Goal: Task Accomplishment & Management: Manage account settings

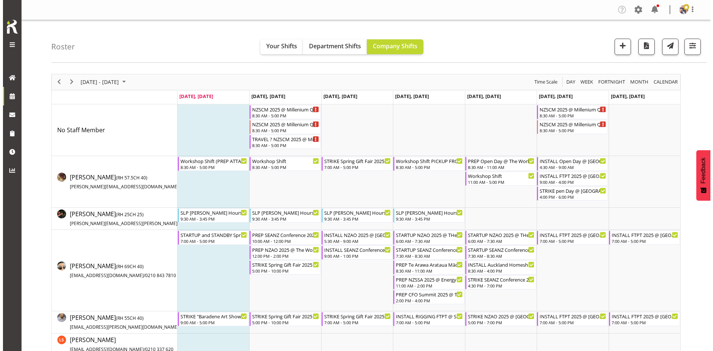
scroll to position [817, 0]
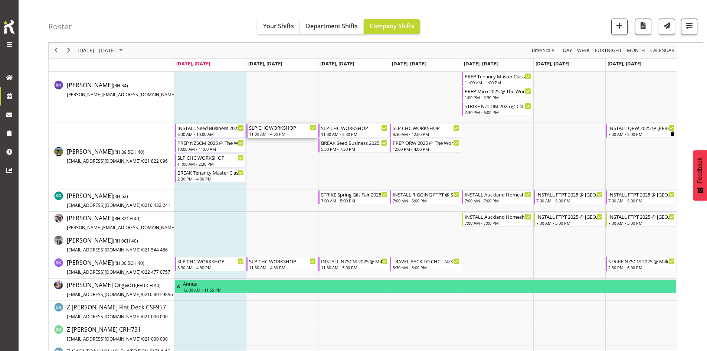
click at [281, 130] on div "SLP CHC WORKSHOP" at bounding box center [282, 127] width 67 height 7
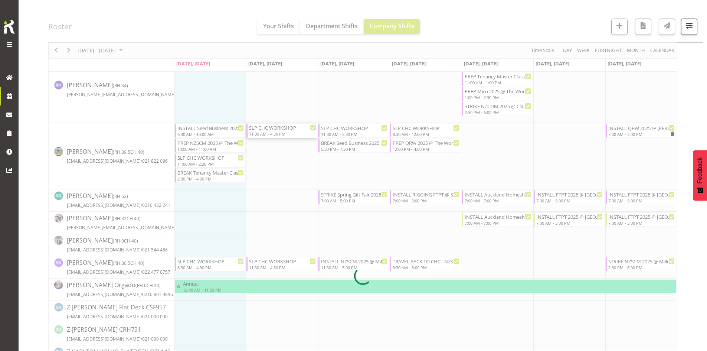
select select
select select "7"
select select "2025"
select select "11"
select select "30"
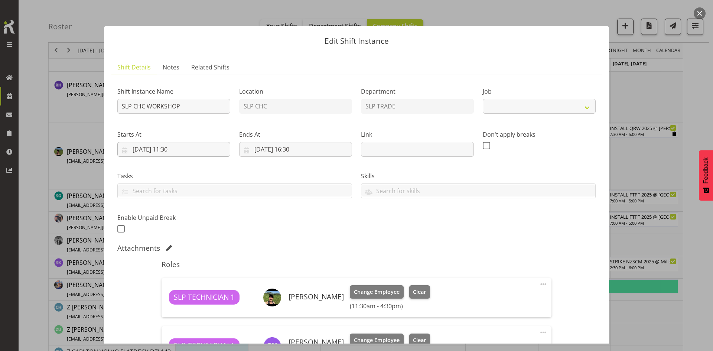
select select "45"
click at [210, 156] on input "[DATE] 11:30" at bounding box center [173, 149] width 113 height 15
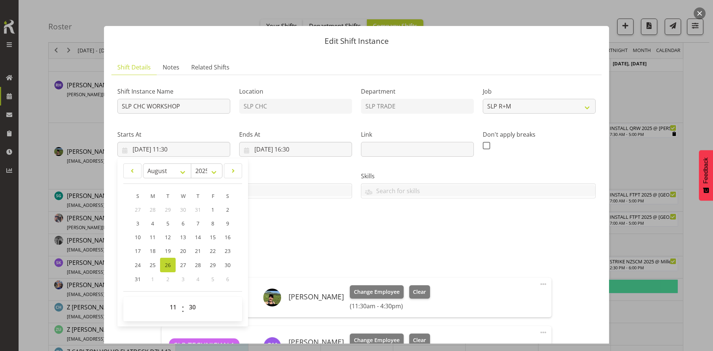
drag, startPoint x: 176, startPoint y: 297, endPoint x: 169, endPoint y: 303, distance: 10.0
click at [175, 297] on div "00 01 02 03 04 05 06 07 08 09 10 11 12 13 14 15 16 17 18 19 20 21 22 23 : 00 01…" at bounding box center [182, 309] width 119 height 24
click at [168, 303] on select "00 01 02 03 04 05 06 07 08 09 10 11 12 13 14 15 16 17 18 19 20 21 22 23" at bounding box center [174, 307] width 17 height 15
select select "7"
click at [166, 300] on select "00 01 02 03 04 05 06 07 08 09 10 11 12 13 14 15 16 17 18 19 20 21 22 23" at bounding box center [174, 307] width 17 height 15
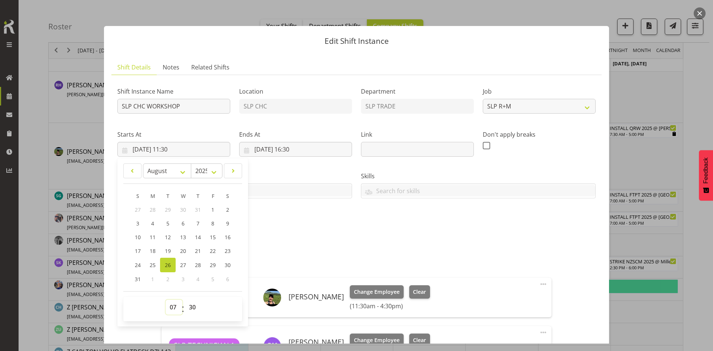
type input "[DATE] 07:30"
click at [330, 264] on h5 "Roles" at bounding box center [355, 264] width 389 height 9
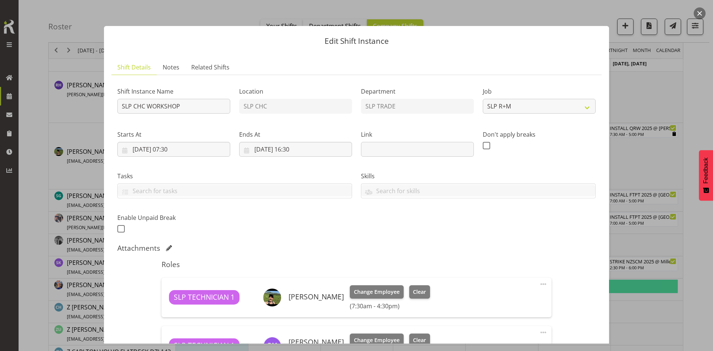
click at [286, 127] on div "Ends At [DATE] 16:30 January February March April May June July August Septembe…" at bounding box center [296, 141] width 122 height 42
click at [297, 144] on input "[DATE] 16:30" at bounding box center [295, 149] width 113 height 15
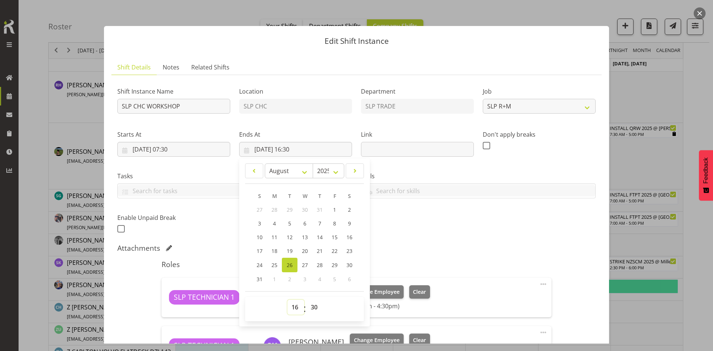
click at [289, 313] on select "00 01 02 03 04 05 06 07 08 09 10 11 12 13 14 15 16 17 18 19 20 21 22 23" at bounding box center [295, 307] width 17 height 15
select select "14"
click at [287, 300] on select "00 01 02 03 04 05 06 07 08 09 10 11 12 13 14 15 16 17 18 19 20 21 22 23" at bounding box center [295, 307] width 17 height 15
type input "[DATE] 14:30"
click at [429, 234] on div "Shift Instance Name SLP CHC WORKSHOP Location SLP CHC Department SLP TRADE Job …" at bounding box center [356, 157] width 487 height 163
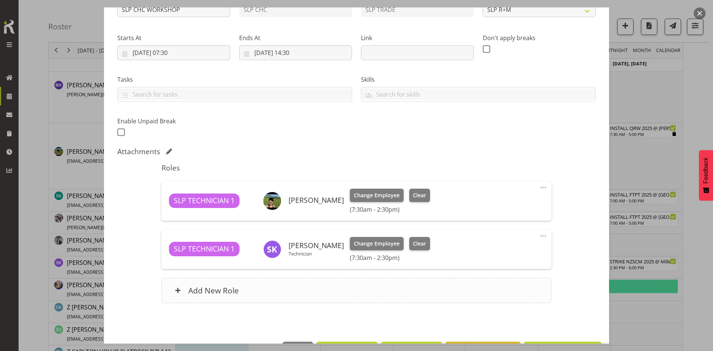
scroll to position [122, 0]
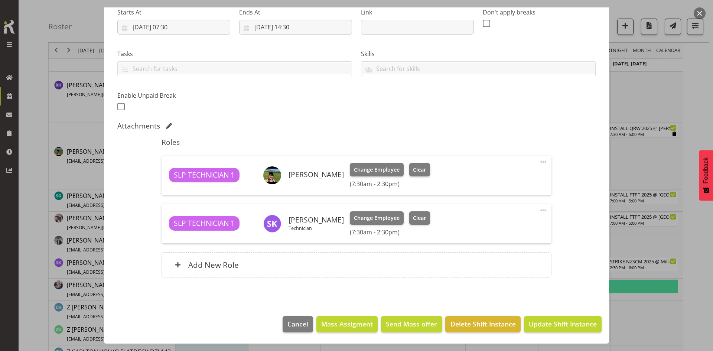
click at [539, 211] on span at bounding box center [543, 210] width 9 height 9
click at [499, 226] on link "Edit" at bounding box center [511, 226] width 71 height 13
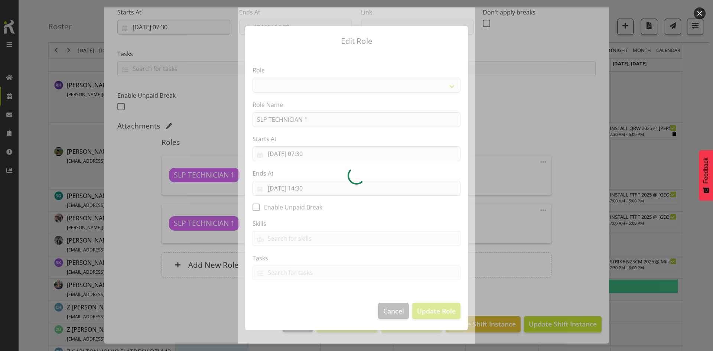
select select "123"
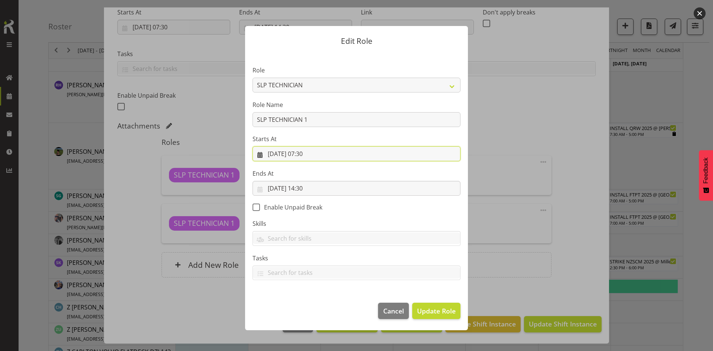
click at [323, 156] on input "[DATE] 07:30" at bounding box center [356, 153] width 208 height 15
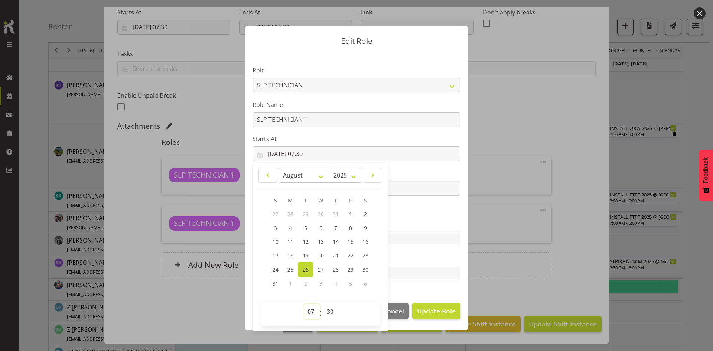
click at [310, 307] on select "00 01 02 03 04 05 06 07 08 09 10 11 12 13 14 15 16 17 18 19 20 21 22 23" at bounding box center [311, 311] width 17 height 15
select select "11"
click at [303, 304] on select "00 01 02 03 04 05 06 07 08 09 10 11 12 13 14 15 16 17 18 19 20 21 22 23" at bounding box center [311, 311] width 17 height 15
type input "[DATE] 11:30"
click at [434, 313] on span "Update Role" at bounding box center [436, 311] width 39 height 10
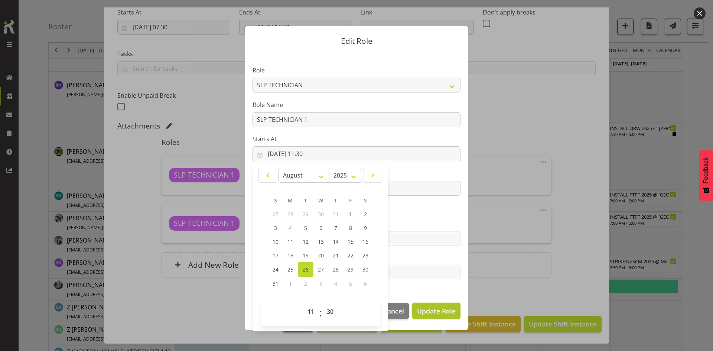
click at [438, 312] on span "Update Role" at bounding box center [436, 311] width 39 height 10
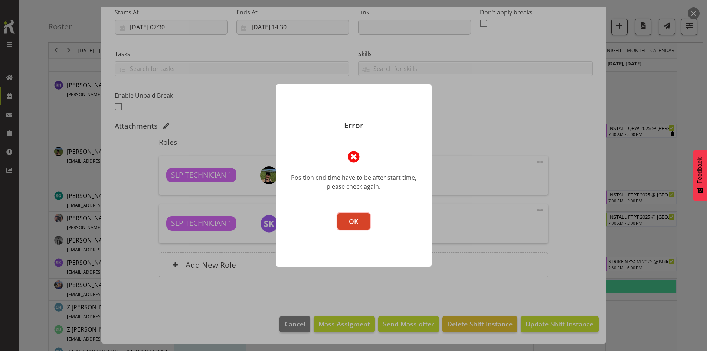
click at [354, 226] on button "OK" at bounding box center [353, 221] width 33 height 16
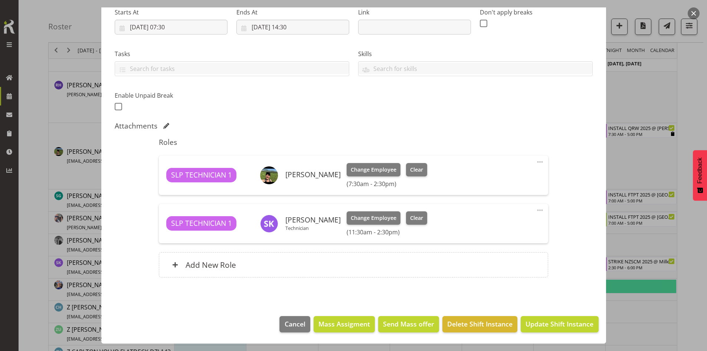
click at [530, 210] on div "SLP TECHNICIAN 1 [PERSON_NAME] Technician Change Employee Clear (11:30am - 2:30…" at bounding box center [353, 223] width 389 height 39
click at [536, 211] on span at bounding box center [540, 210] width 9 height 9
click at [507, 224] on link "Edit" at bounding box center [508, 226] width 71 height 13
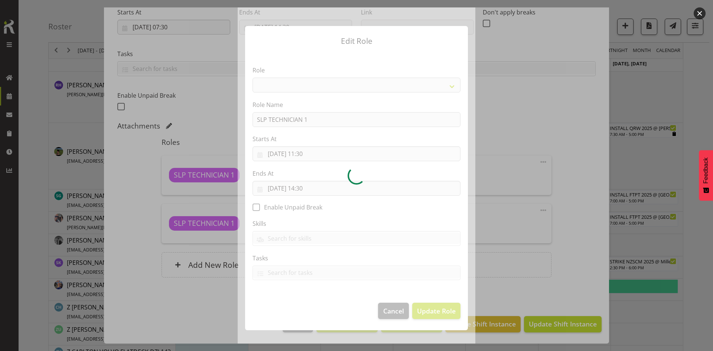
select select "123"
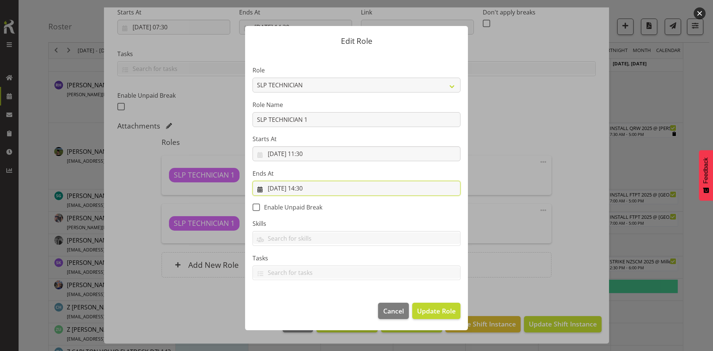
click at [329, 189] on input "[DATE] 14:30" at bounding box center [356, 188] width 208 height 15
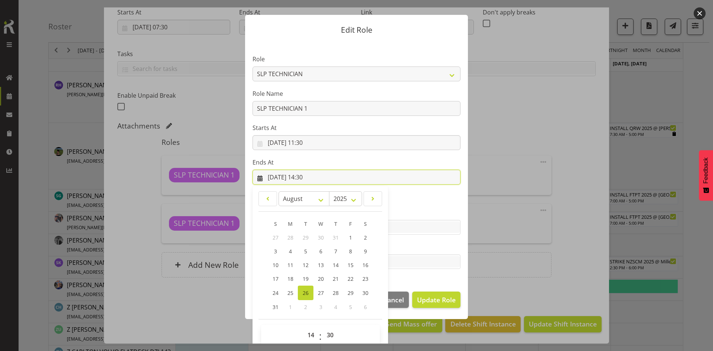
scroll to position [22, 0]
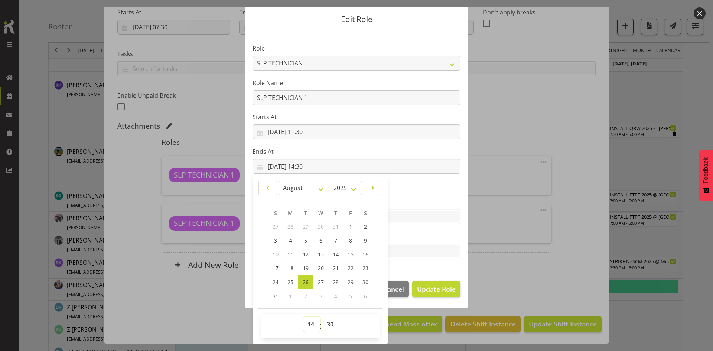
click at [310, 327] on select "00 01 02 03 04 05 06 07 08 09 10 11 12 13 14 15 16 17 18 19 20 21 22 23" at bounding box center [311, 324] width 17 height 15
select select "16"
click at [303, 317] on select "00 01 02 03 04 05 06 07 08 09 10 11 12 13 14 15 16 17 18 19 20 21 22 23" at bounding box center [311, 324] width 17 height 15
type input "[DATE] 16:30"
click at [441, 279] on footer "Cancel Update Role" at bounding box center [356, 290] width 223 height 35
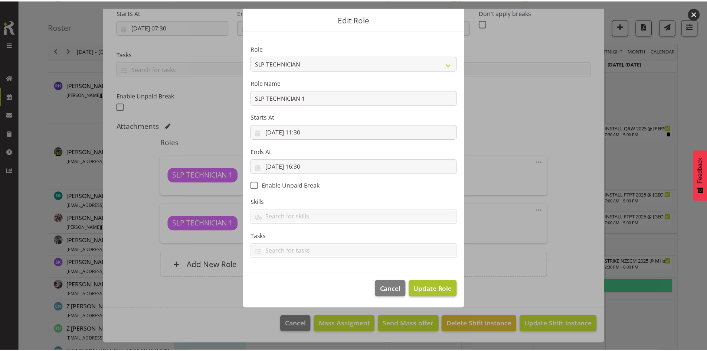
scroll to position [0, 0]
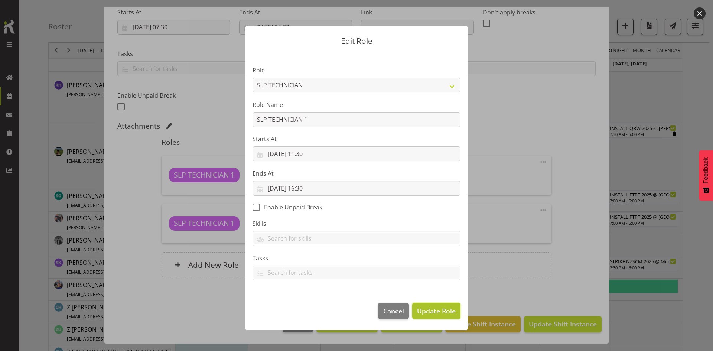
click at [439, 304] on button "Update Role" at bounding box center [436, 310] width 48 height 16
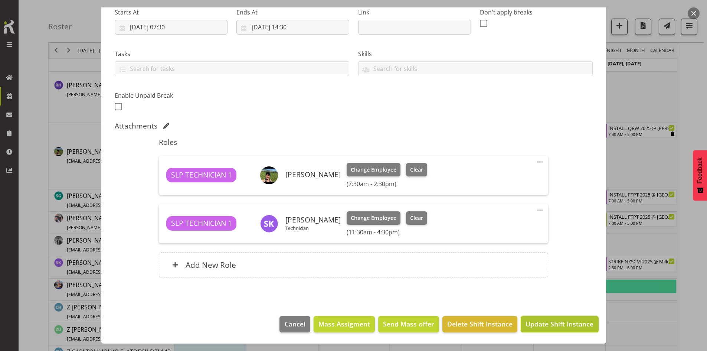
click at [559, 330] on button "Update Shift Instance" at bounding box center [560, 324] width 78 height 16
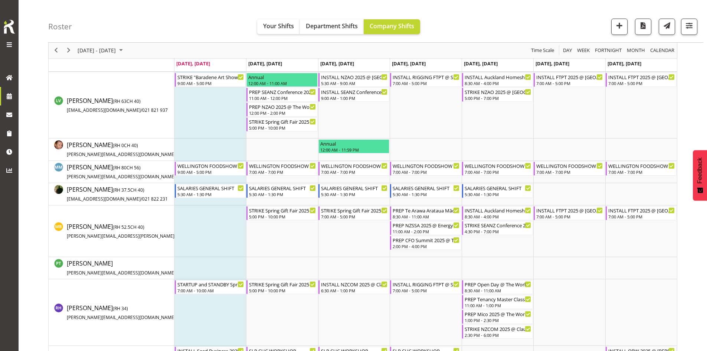
scroll to position [478, 0]
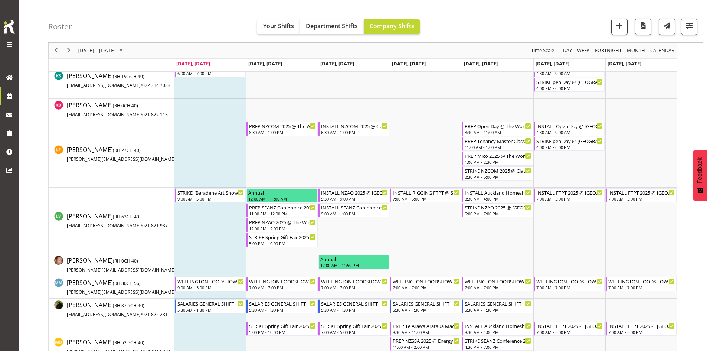
click at [692, 18] on div "Roster Your Shifts Department Shifts Company Shifts 2 Locations Clear CARLTON E…" at bounding box center [375, 21] width 655 height 43
click at [690, 27] on span "button" at bounding box center [689, 26] width 10 height 10
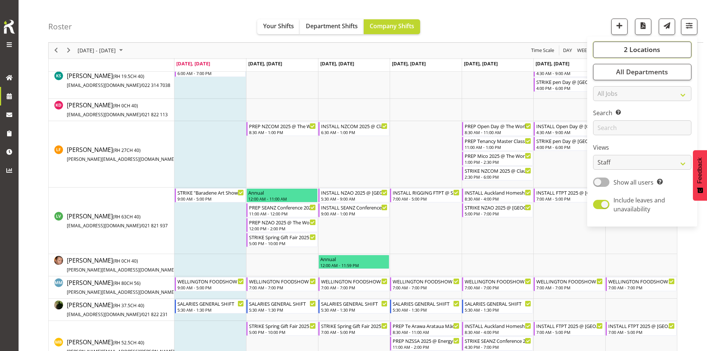
click at [640, 50] on span "2 Locations" at bounding box center [642, 49] width 36 height 9
click at [510, 25] on div "Roster Your Shifts Department Shifts Company Shifts 2 Locations Clear CARLTON E…" at bounding box center [375, 21] width 655 height 43
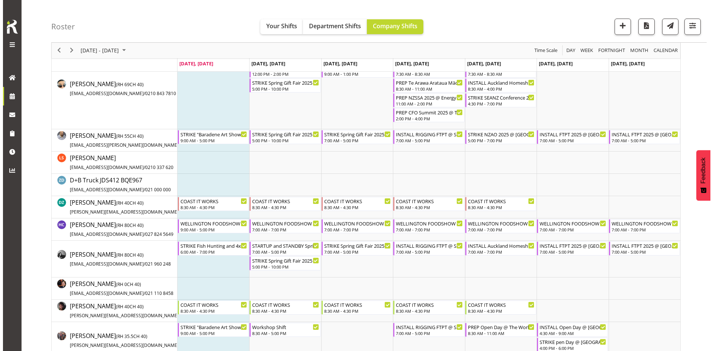
scroll to position [181, 0]
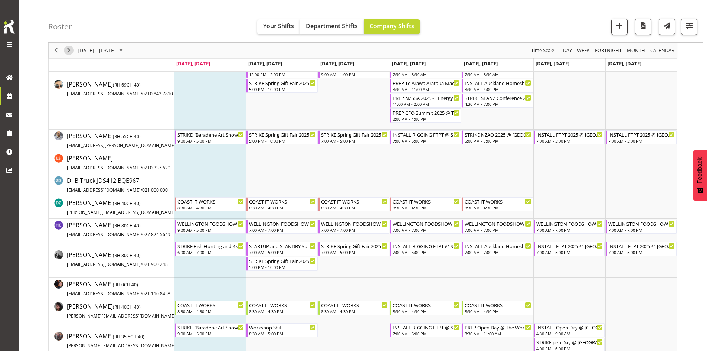
click at [72, 49] on span "Next" at bounding box center [68, 50] width 9 height 9
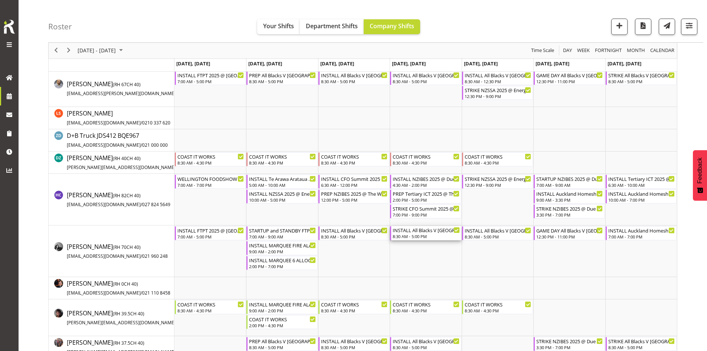
click at [414, 236] on div "8:30 AM - 5:00 PM" at bounding box center [426, 236] width 67 height 6
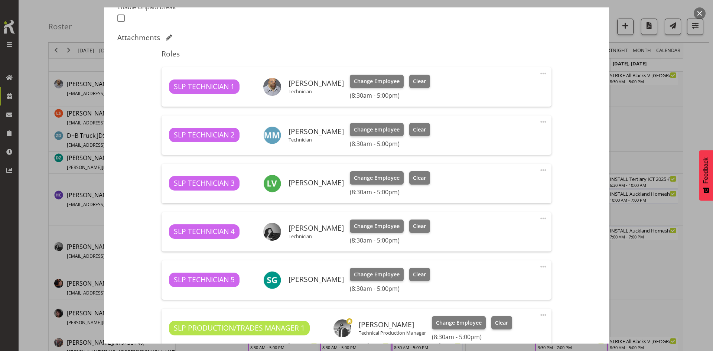
scroll to position [223, 0]
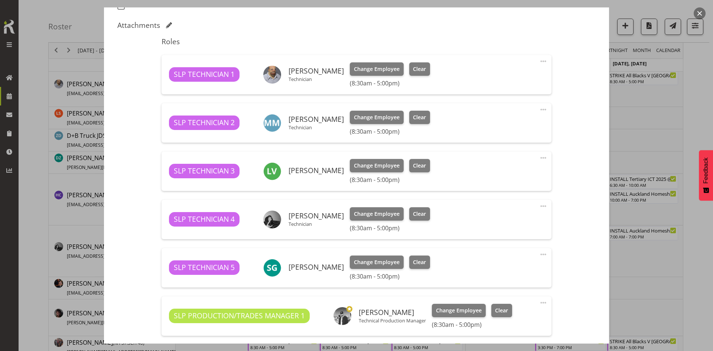
select select "10197"
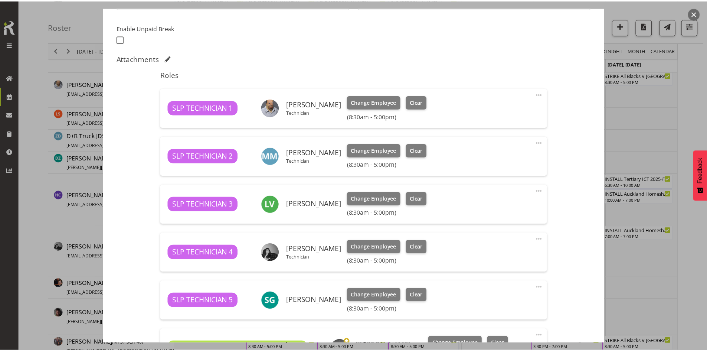
scroll to position [189, 0]
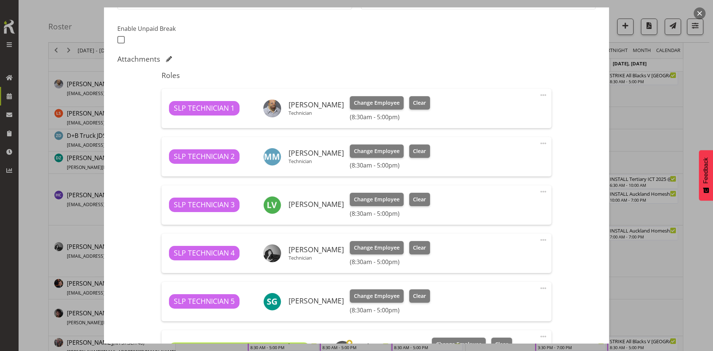
click at [697, 12] on button "button" at bounding box center [699, 13] width 12 height 12
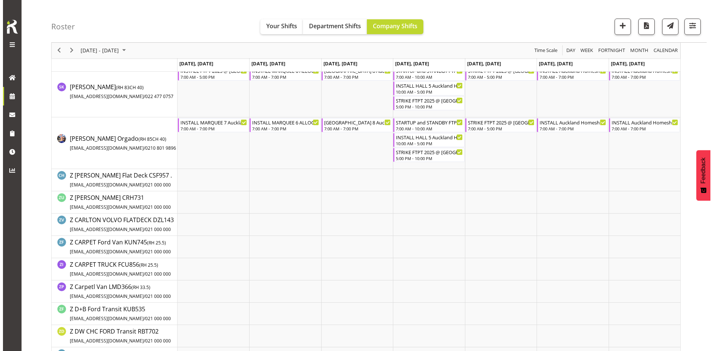
scroll to position [850, 0]
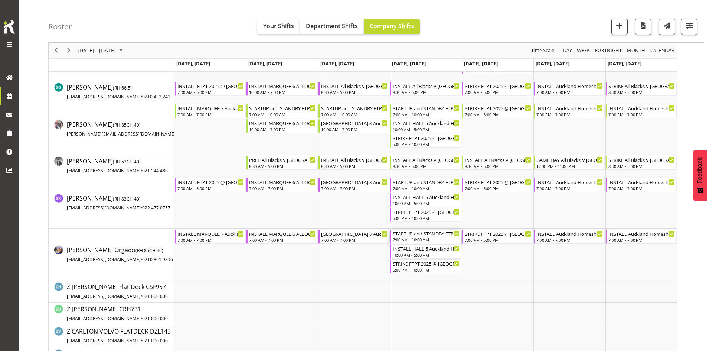
click at [423, 233] on div "STARTUP and STANDBY FTPT 2025 @ [GEOGRAPHIC_DATA] Showgrounds" at bounding box center [426, 232] width 67 height 7
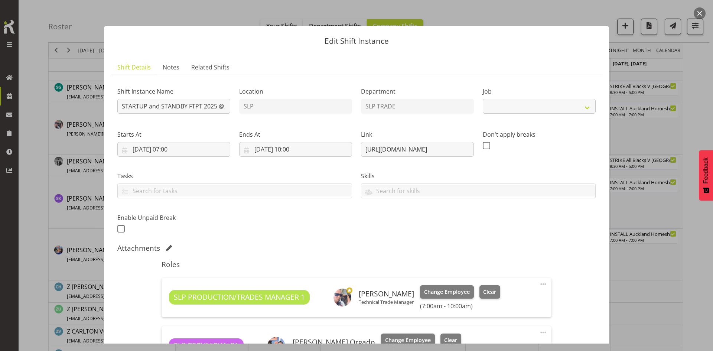
click at [602, 292] on section "Shift Details Notes Related Shifts Shift Instance Name STARTUP and STANDBY FTPT…" at bounding box center [356, 265] width 505 height 426
select select
click at [627, 288] on div at bounding box center [356, 175] width 713 height 351
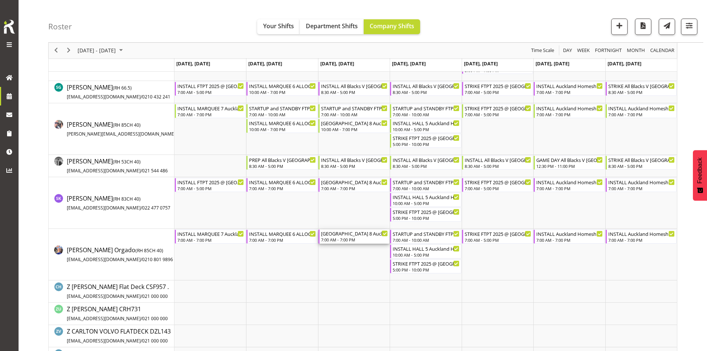
click at [357, 232] on div "[GEOGRAPHIC_DATA] 8 Auckland Homeshow 2025 @ [GEOGRAPHIC_DATA]" at bounding box center [354, 232] width 67 height 7
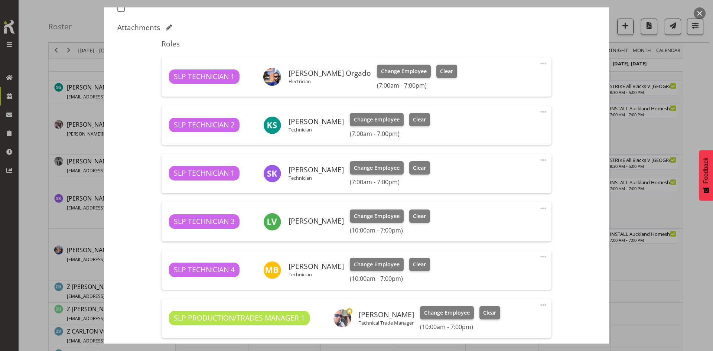
select select "9869"
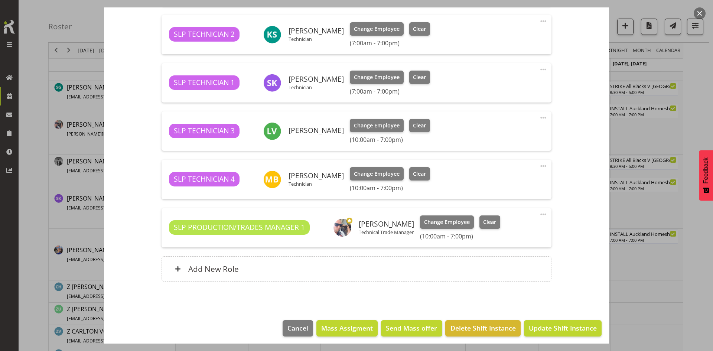
scroll to position [315, 0]
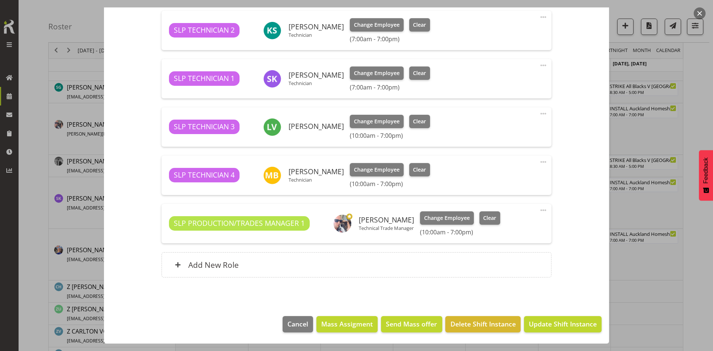
click at [665, 243] on div at bounding box center [356, 175] width 713 height 351
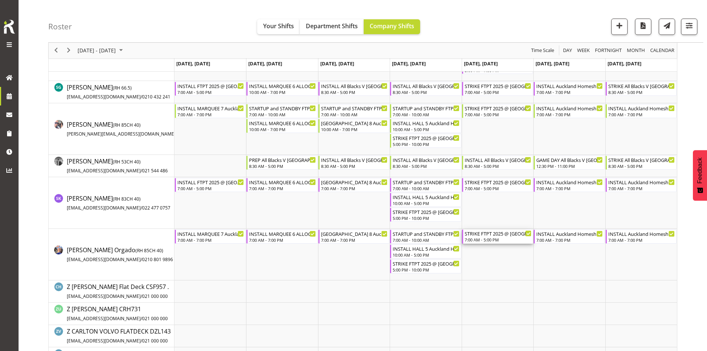
click at [499, 237] on div "7:00 AM - 5:00 PM" at bounding box center [498, 239] width 67 height 6
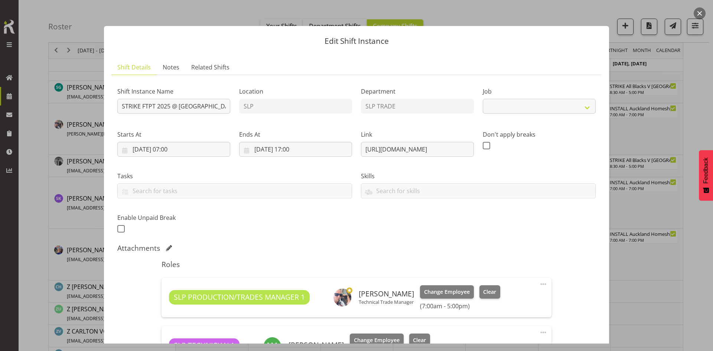
select select "9154"
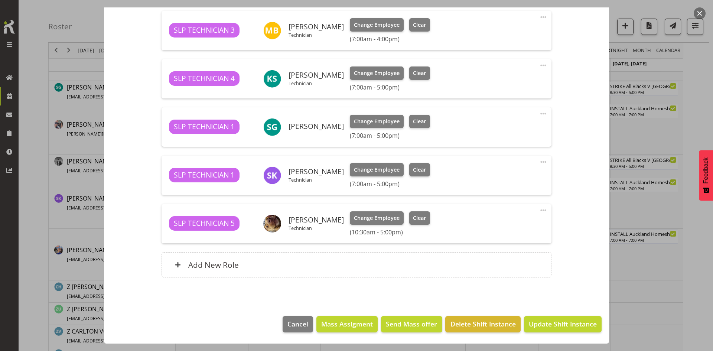
scroll to position [115, 0]
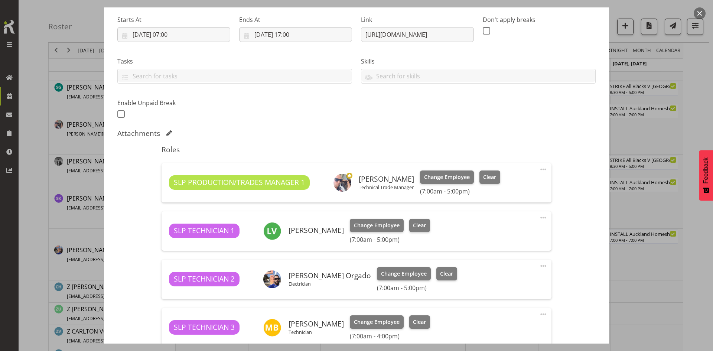
click at [631, 271] on div at bounding box center [356, 175] width 713 height 351
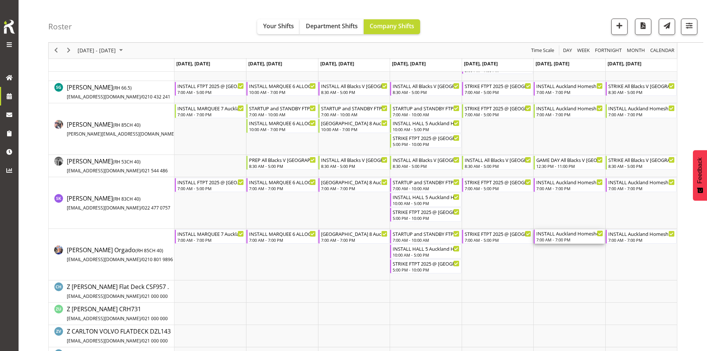
click at [586, 239] on div "7:00 AM - 7:00 PM" at bounding box center [569, 239] width 67 height 6
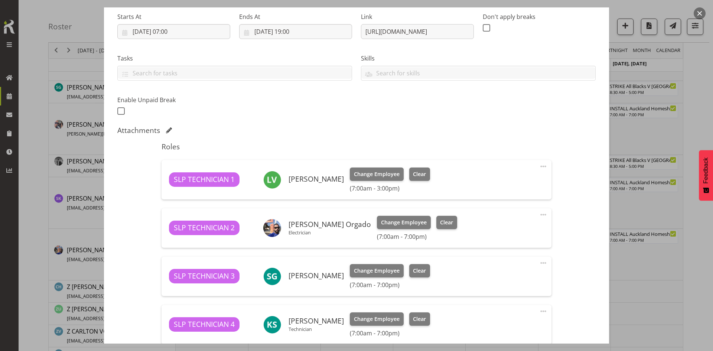
select select "9869"
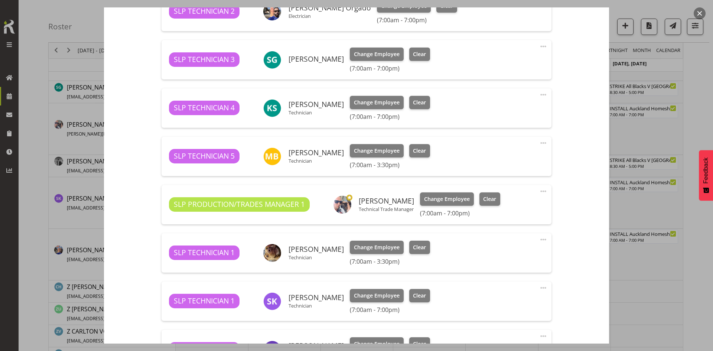
scroll to position [445, 0]
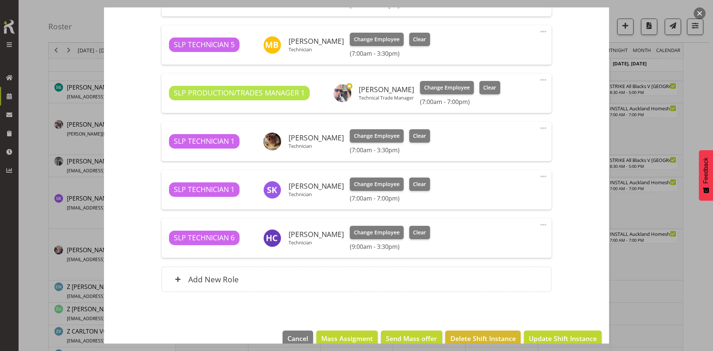
click at [685, 258] on div at bounding box center [356, 175] width 713 height 351
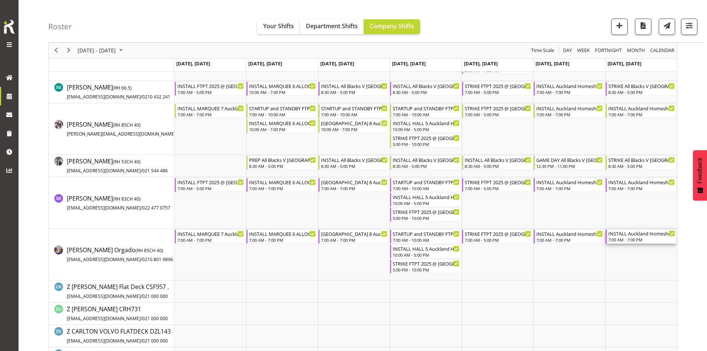
click at [650, 236] on div "INSTALL Auckland Homeshow 2025 @ [GEOGRAPHIC_DATA]" at bounding box center [641, 232] width 67 height 7
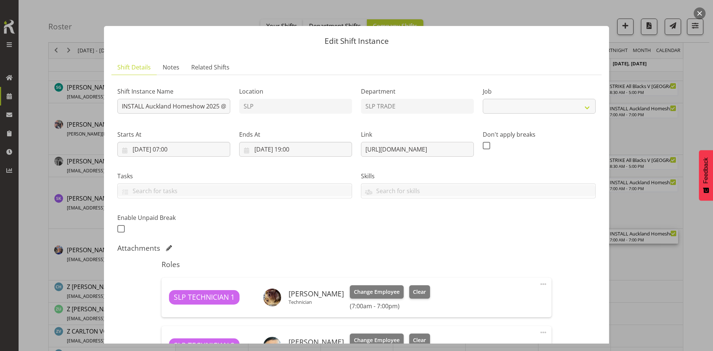
select select "9869"
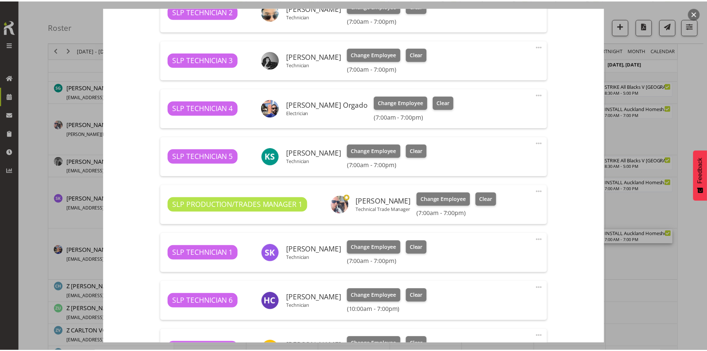
scroll to position [408, 0]
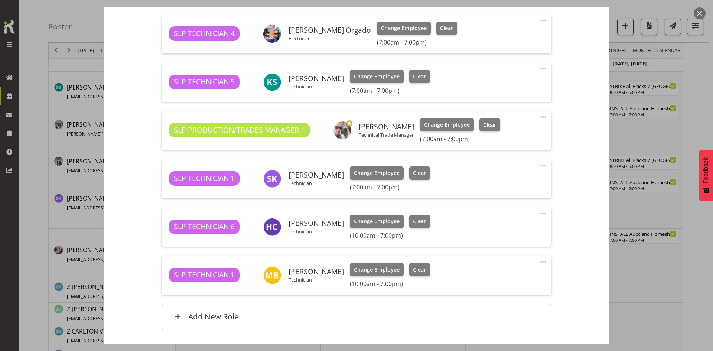
click at [674, 282] on div at bounding box center [356, 175] width 713 height 351
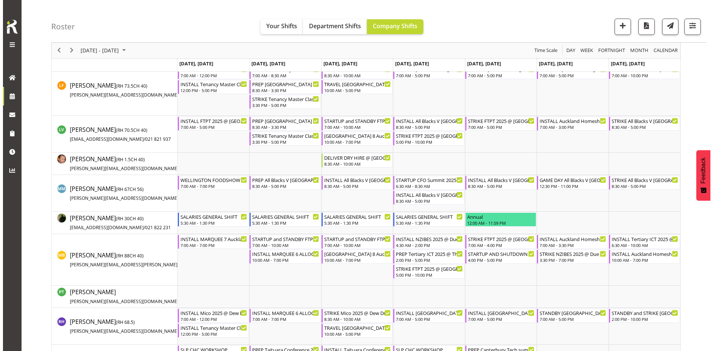
scroll to position [478, 0]
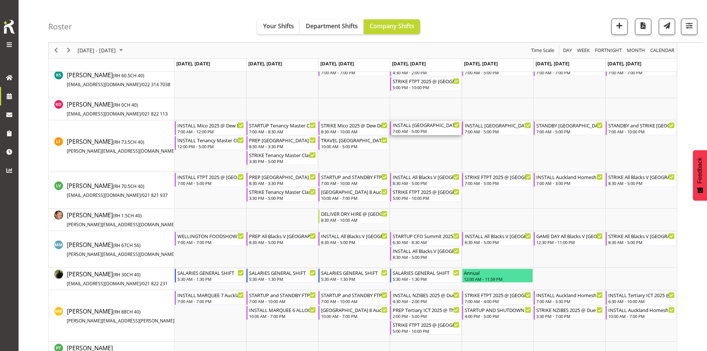
click at [431, 130] on div "7:00 AM - 5:00 PM" at bounding box center [426, 131] width 67 height 6
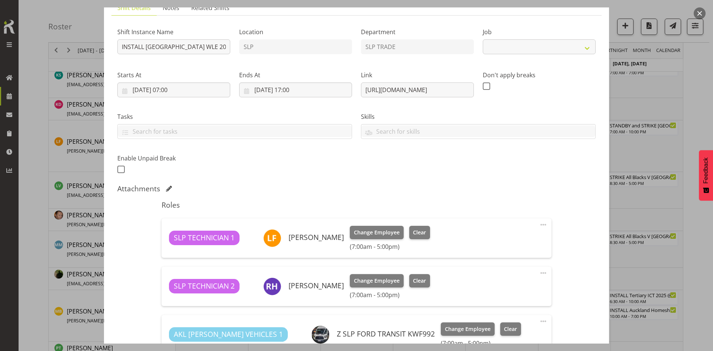
select select "9226"
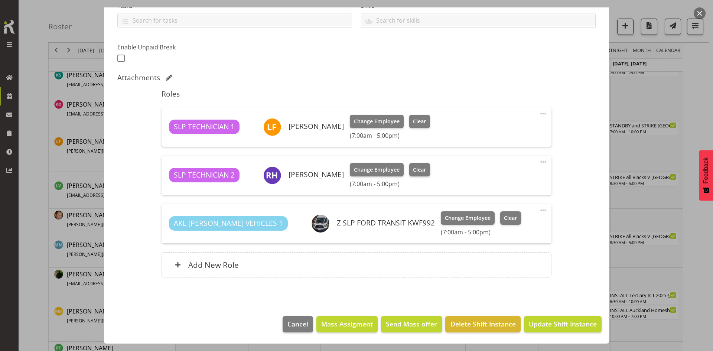
click at [650, 197] on div at bounding box center [356, 175] width 713 height 351
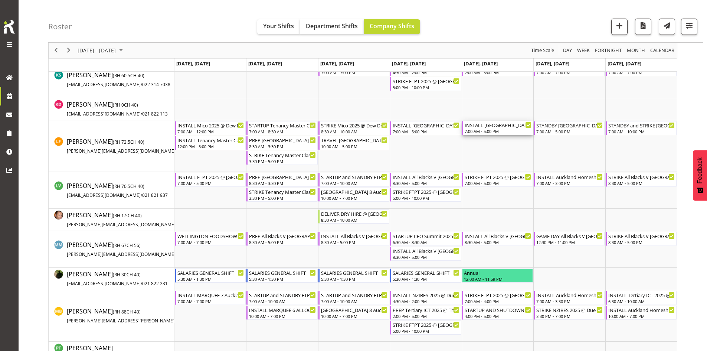
click at [508, 127] on div "INSTALL [GEOGRAPHIC_DATA] WLE 2025 @ [GEOGRAPHIC_DATA]" at bounding box center [498, 124] width 67 height 7
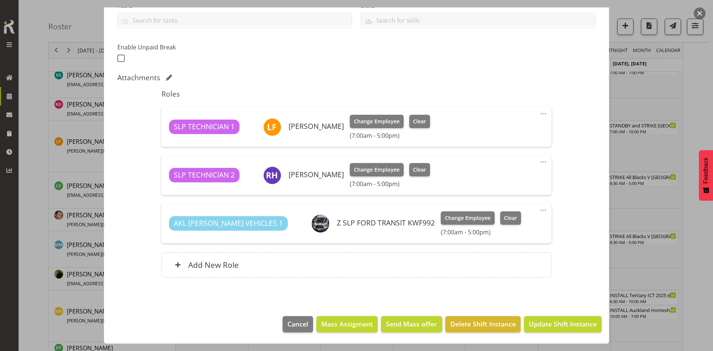
select select "9226"
click at [646, 211] on div at bounding box center [356, 175] width 713 height 351
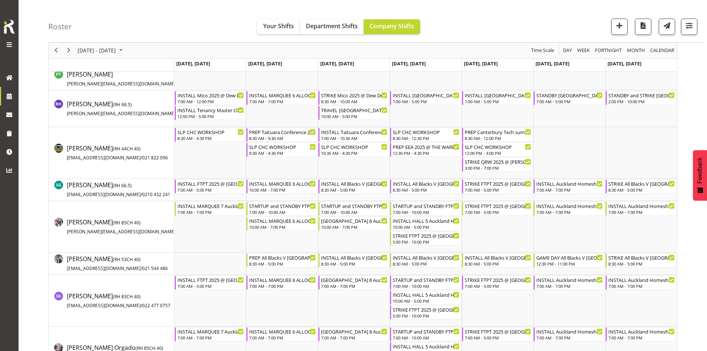
scroll to position [812, 0]
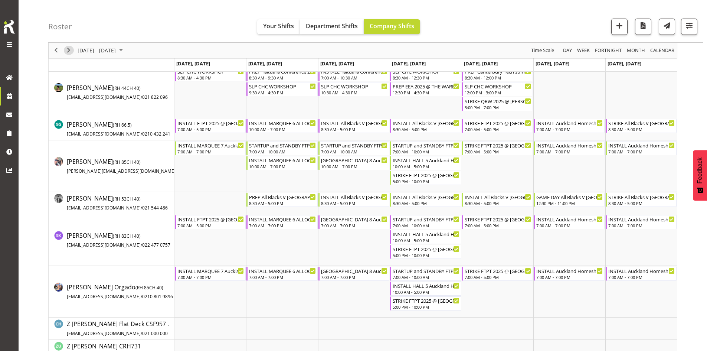
click at [71, 49] on span "Next" at bounding box center [68, 50] width 9 height 9
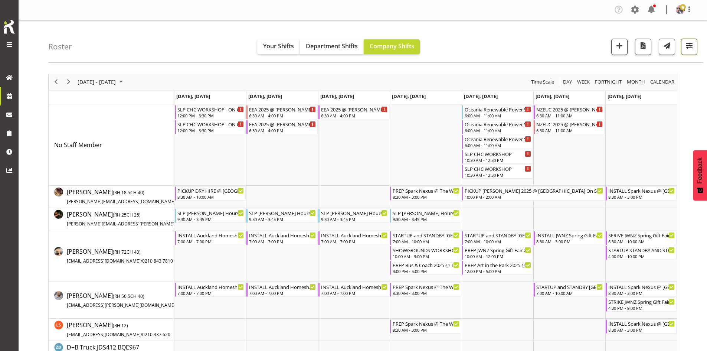
drag, startPoint x: 694, startPoint y: 44, endPoint x: 689, endPoint y: 48, distance: 7.0
click at [694, 45] on button "button" at bounding box center [689, 47] width 16 height 16
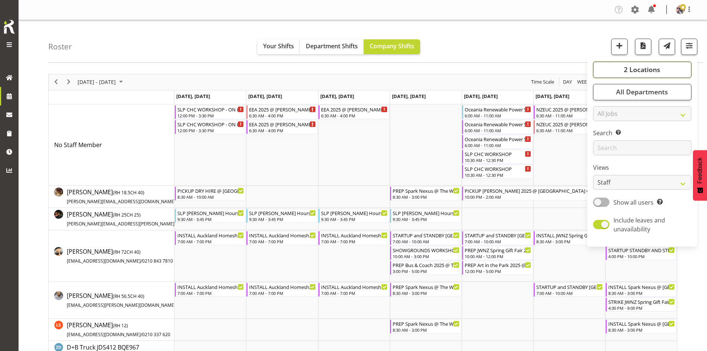
click at [627, 68] on span "2 Locations" at bounding box center [642, 69] width 36 height 9
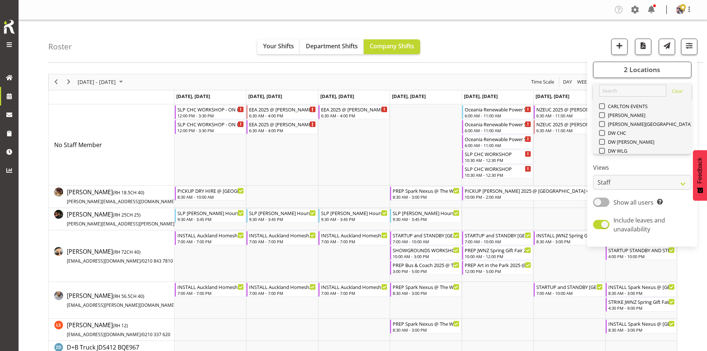
click at [602, 201] on span at bounding box center [602, 204] width 6 height 6
click at [602, 202] on input "SLP" at bounding box center [601, 204] width 5 height 5
checkbox input "false"
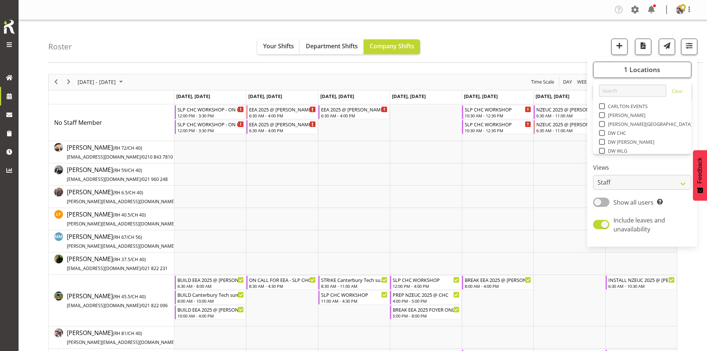
click at [370, 82] on div "[DATE] - [DATE] [DATE] Day Week Fortnight Month calendar Month Agenda Time Scale" at bounding box center [363, 82] width 628 height 16
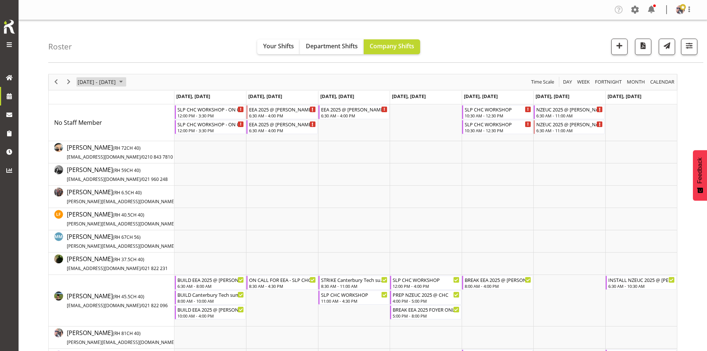
click at [117, 85] on span "[DATE] - [DATE]" at bounding box center [97, 81] width 40 height 9
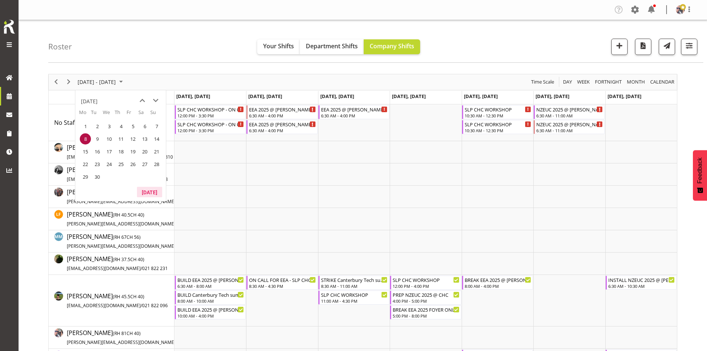
click at [147, 191] on button "[DATE]" at bounding box center [149, 192] width 25 height 10
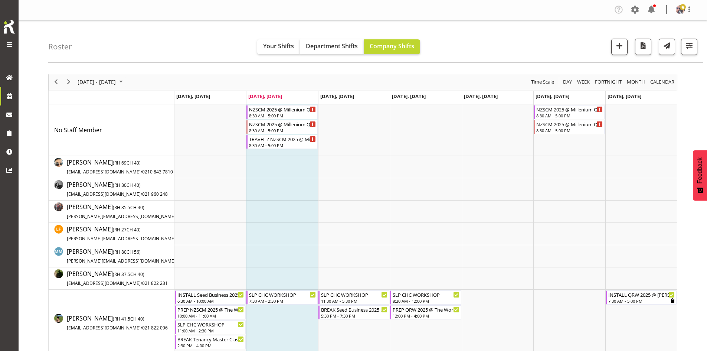
scroll to position [111, 0]
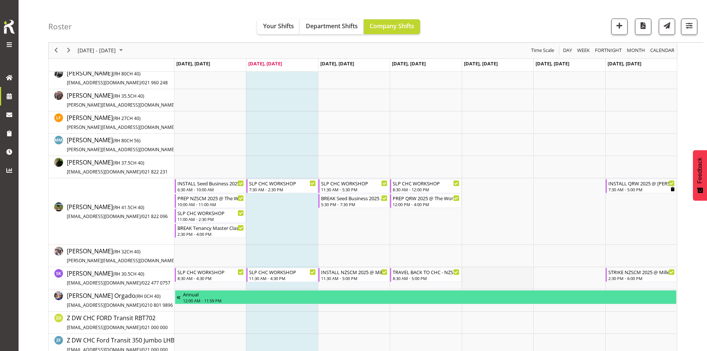
click at [495, 281] on td "Timeline Week of August 26, 2025" at bounding box center [498, 278] width 72 height 22
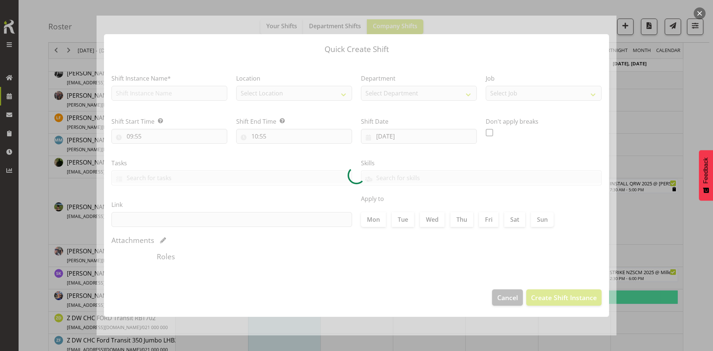
type input "[DATE]"
checkbox input "true"
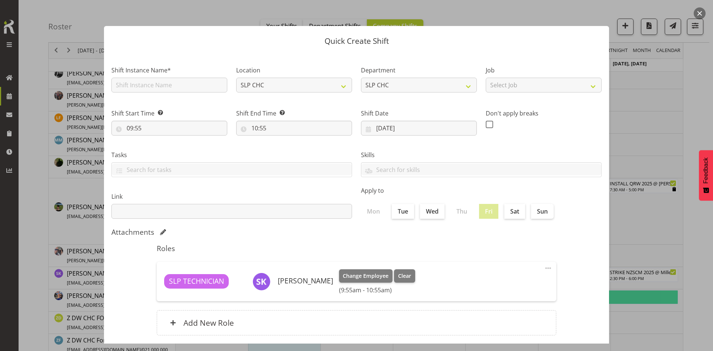
click at [702, 16] on button "button" at bounding box center [699, 13] width 12 height 12
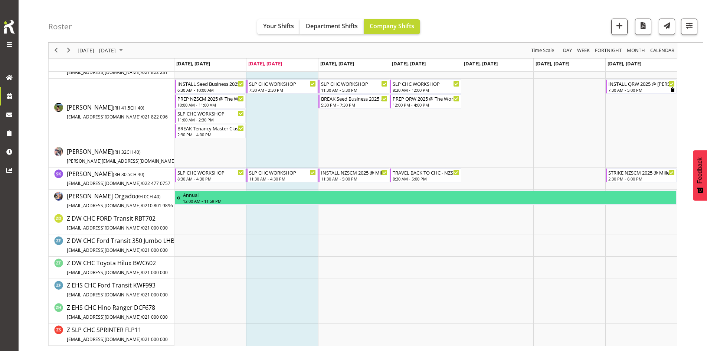
scroll to position [212, 0]
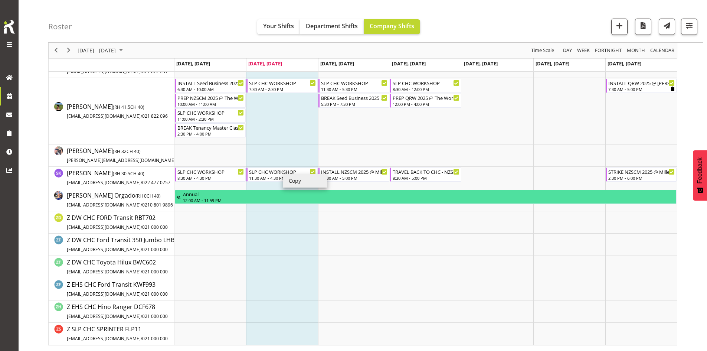
click at [304, 181] on li "Copy" at bounding box center [305, 180] width 45 height 13
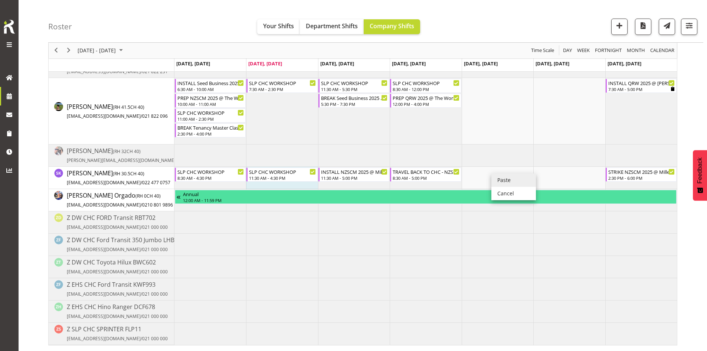
click at [505, 177] on li "Paste" at bounding box center [513, 179] width 45 height 13
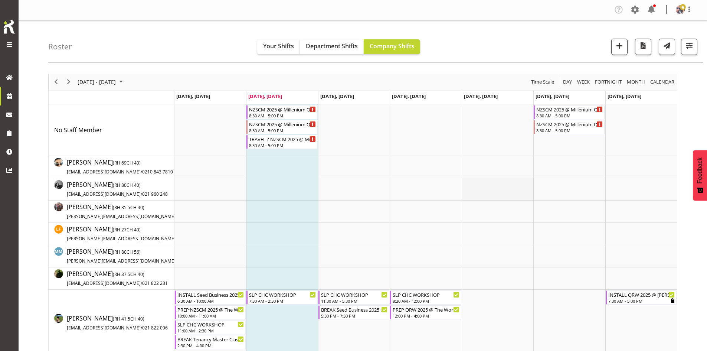
scroll to position [186, 0]
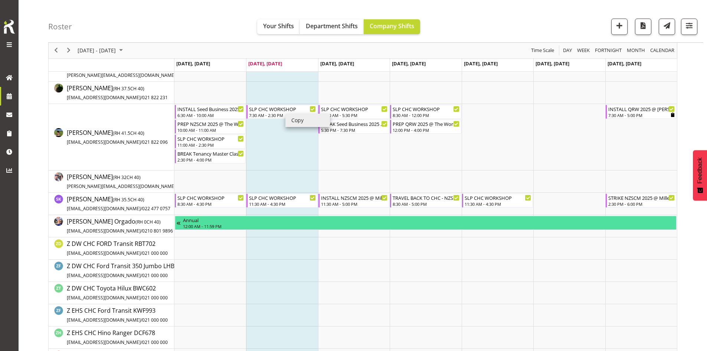
click at [300, 124] on li "Copy" at bounding box center [307, 120] width 45 height 13
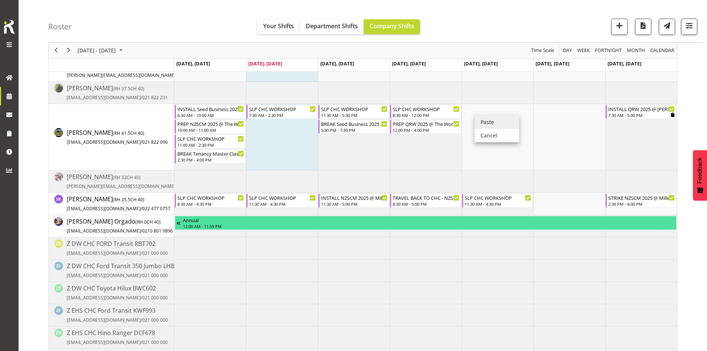
click at [490, 122] on li "Paste" at bounding box center [497, 121] width 45 height 13
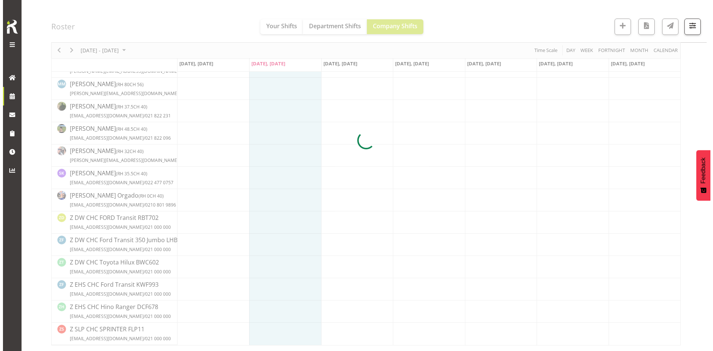
scroll to position [0, 0]
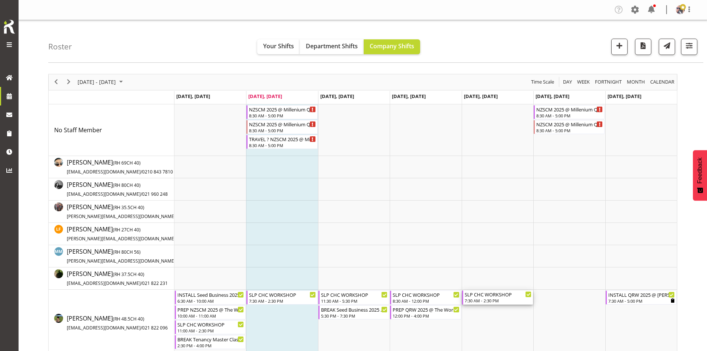
click at [488, 292] on div "SLP CHC WORKSHOP" at bounding box center [498, 293] width 67 height 7
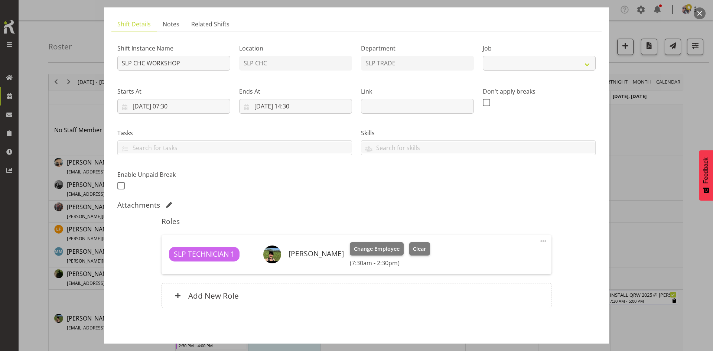
scroll to position [74, 0]
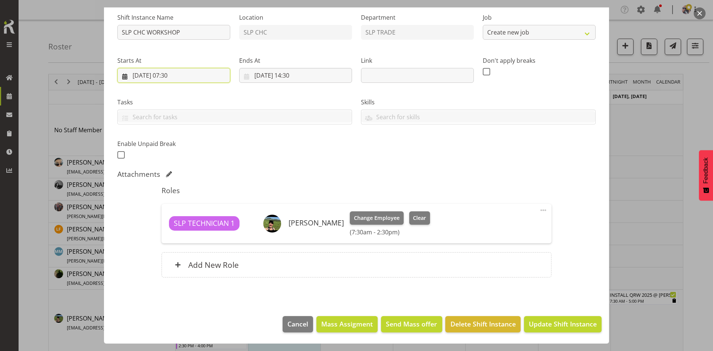
select select "45"
click at [198, 78] on input "[DATE] 07:30" at bounding box center [173, 75] width 113 height 15
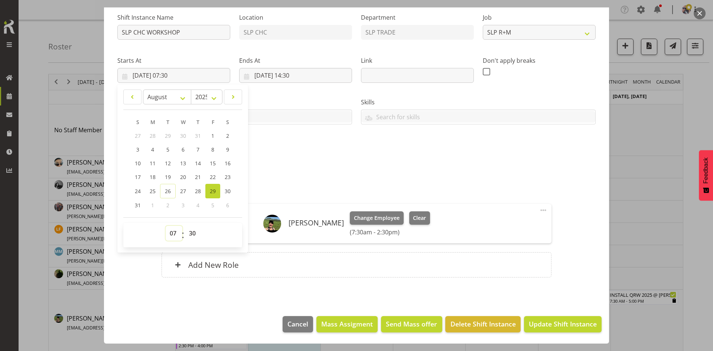
click at [170, 231] on select "00 01 02 03 04 05 06 07 08 09 10 11 12 13 14 15 16 17 18 19 20 21 22 23" at bounding box center [174, 233] width 17 height 15
select select "8"
click at [166, 226] on select "00 01 02 03 04 05 06 07 08 09 10 11 12 13 14 15 16 17 18 19 20 21 22 23" at bounding box center [174, 233] width 17 height 15
type input "[DATE] 08:30"
click at [303, 80] on input "[DATE] 14:30" at bounding box center [295, 75] width 113 height 15
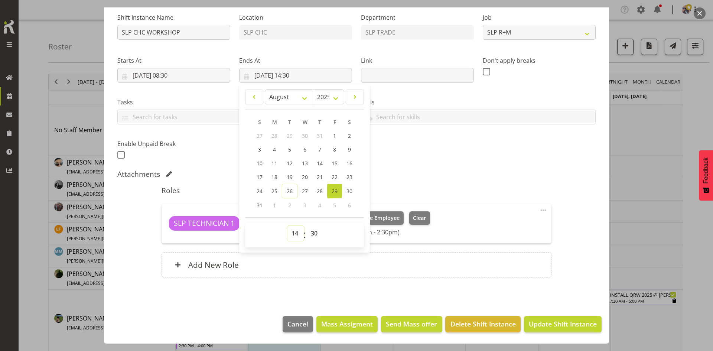
click at [291, 237] on select "00 01 02 03 04 05 06 07 08 09 10 11 12 13 14 15 16 17 18 19 20 21 22 23" at bounding box center [295, 233] width 17 height 15
select select "12"
click at [287, 226] on select "00 01 02 03 04 05 06 07 08 09 10 11 12 13 14 15 16 17 18 19 20 21 22 23" at bounding box center [295, 233] width 17 height 15
type input "[DATE] 12:30"
click at [401, 186] on h5 "Roles" at bounding box center [355, 190] width 389 height 9
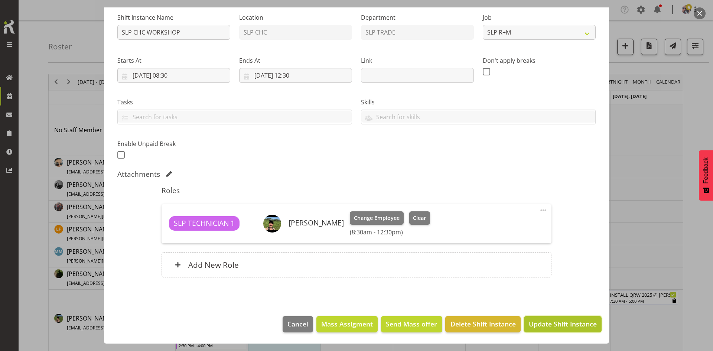
click at [550, 328] on span "Update Shift Instance" at bounding box center [563, 324] width 68 height 10
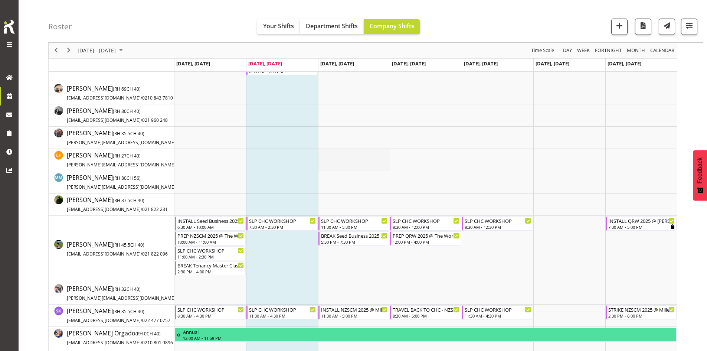
scroll to position [148, 0]
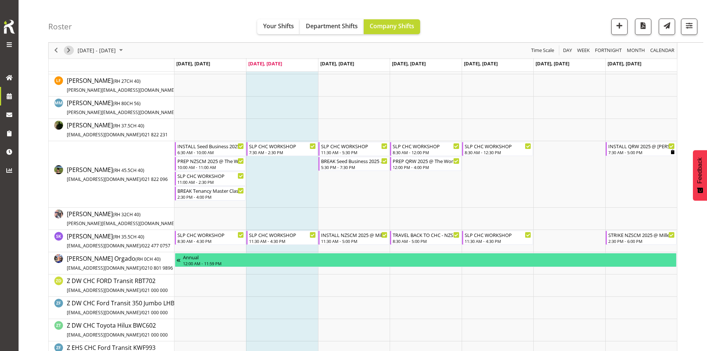
click at [71, 51] on span "Next" at bounding box center [68, 50] width 9 height 9
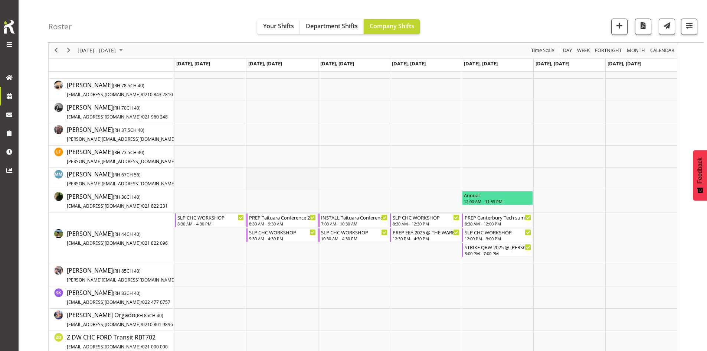
scroll to position [111, 0]
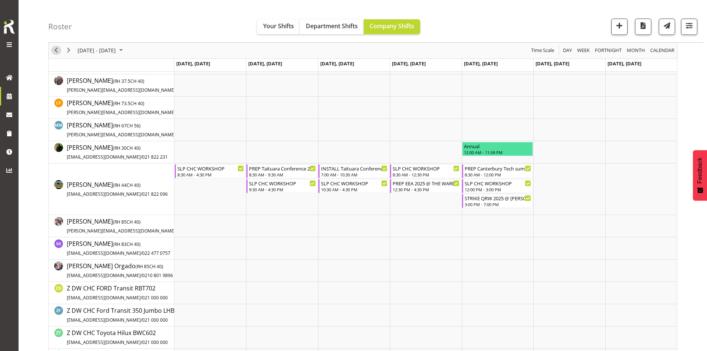
click at [58, 48] on span "Previous" at bounding box center [56, 50] width 9 height 9
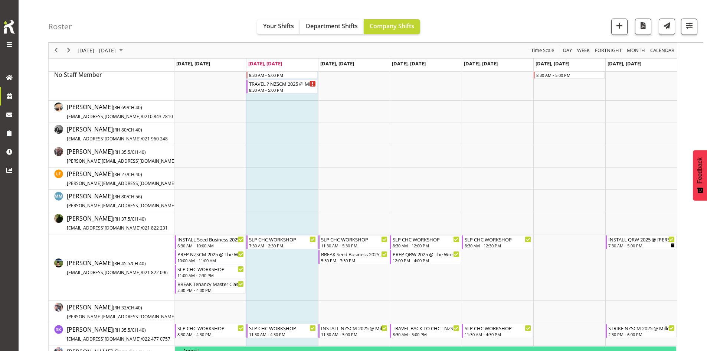
scroll to position [111, 0]
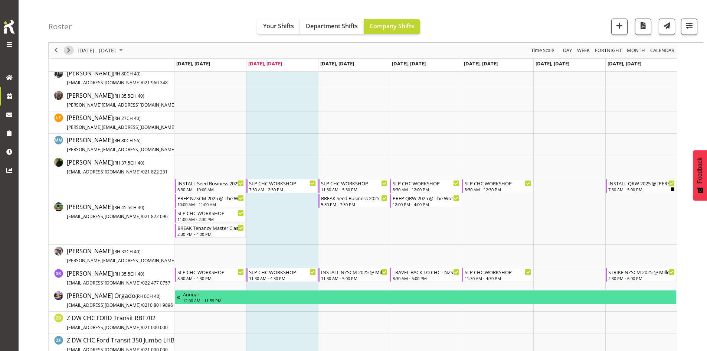
click at [67, 50] on span "Next" at bounding box center [68, 50] width 9 height 9
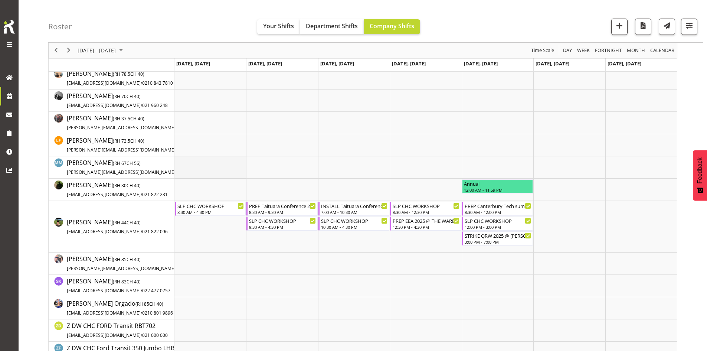
scroll to position [74, 0]
drag, startPoint x: 55, startPoint y: 47, endPoint x: 69, endPoint y: 55, distance: 16.8
click at [55, 47] on span "Previous" at bounding box center [56, 50] width 9 height 9
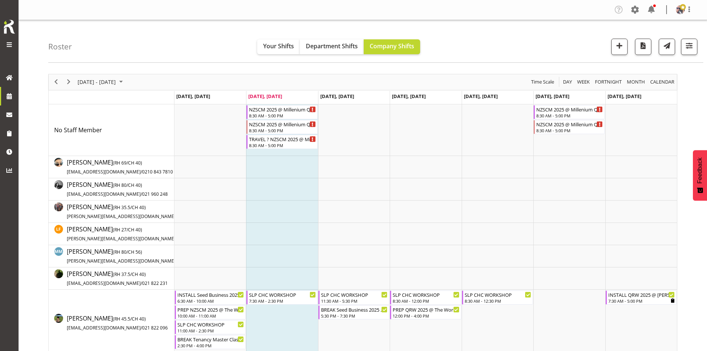
scroll to position [148, 0]
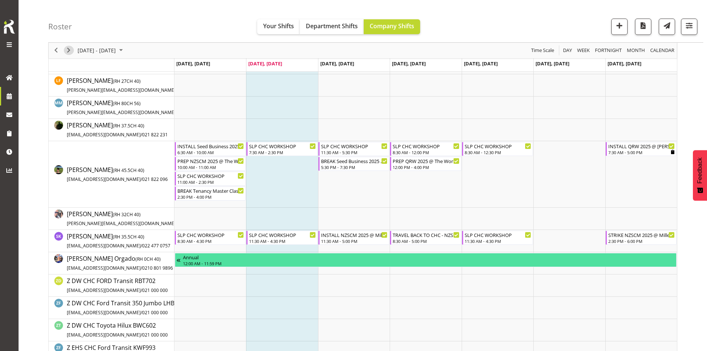
click at [67, 52] on span "Next" at bounding box center [68, 50] width 9 height 9
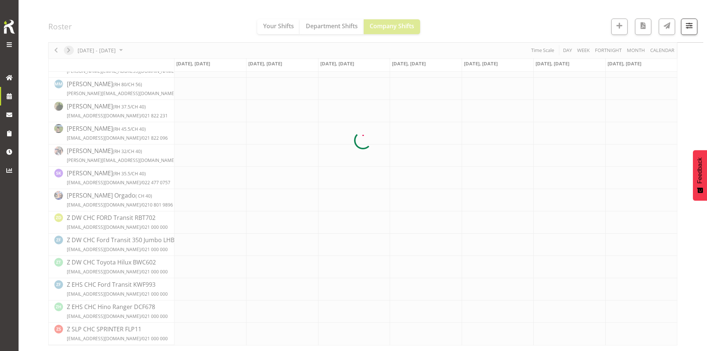
scroll to position [138, 0]
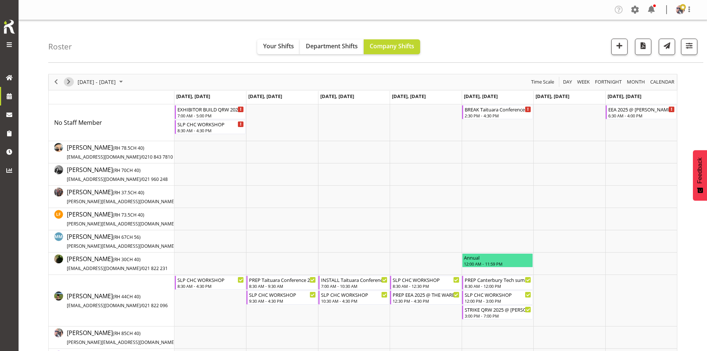
click at [69, 82] on span "Next" at bounding box center [68, 81] width 9 height 9
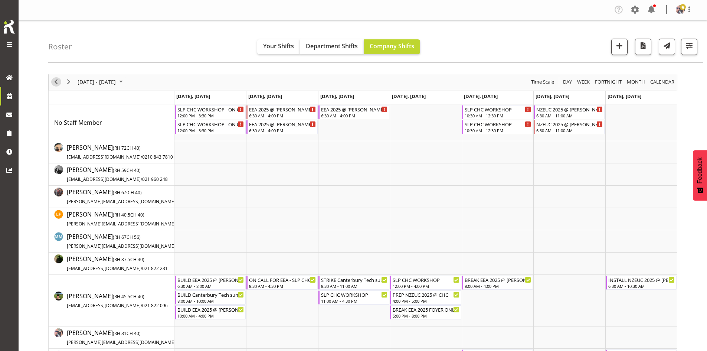
click at [58, 79] on span "Previous" at bounding box center [56, 81] width 9 height 9
